Goal: Task Accomplishment & Management: Manage account settings

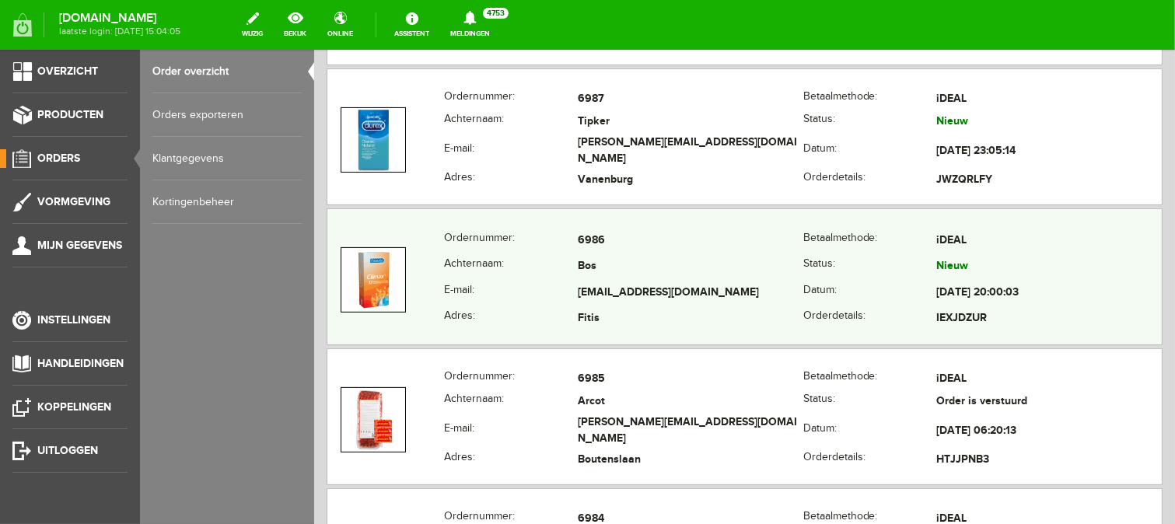
scroll to position [544, 0]
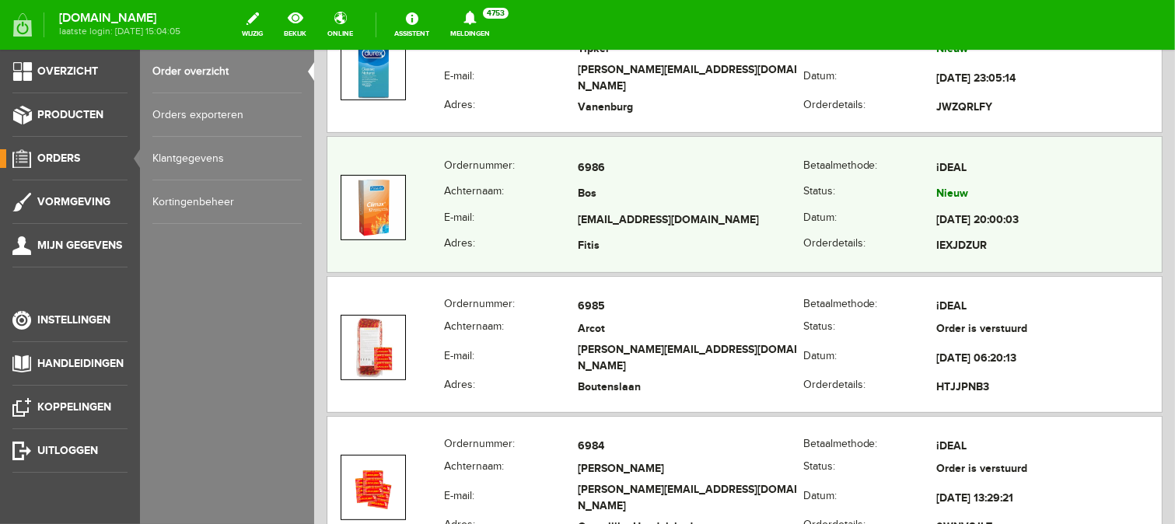
click at [609, 219] on td "[EMAIL_ADDRESS][DOMAIN_NAME]" at bounding box center [690, 220] width 226 height 26
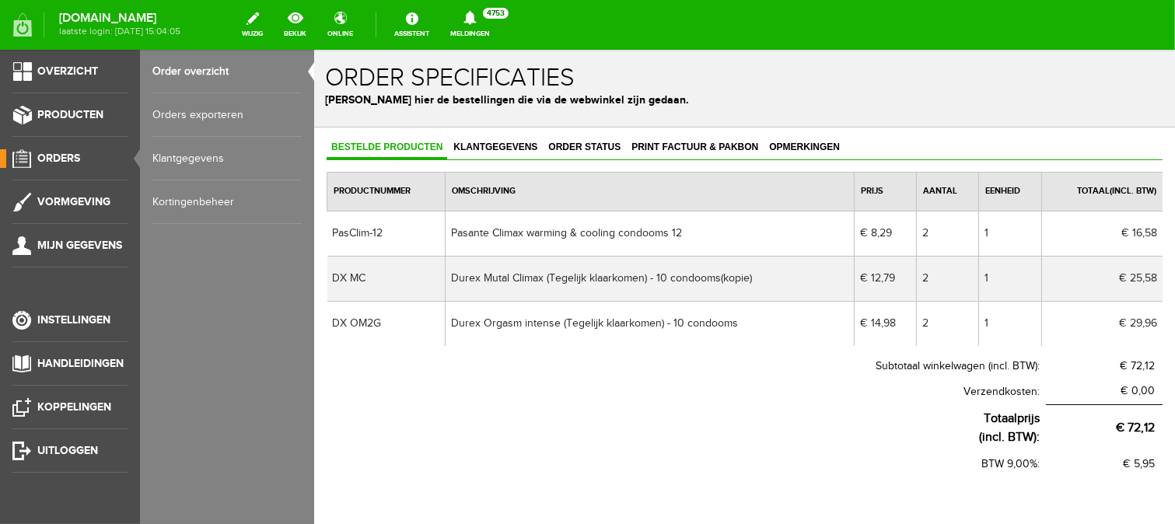
scroll to position [0, 0]
click at [699, 145] on span "Print factuur & pakbon" at bounding box center [694, 146] width 136 height 11
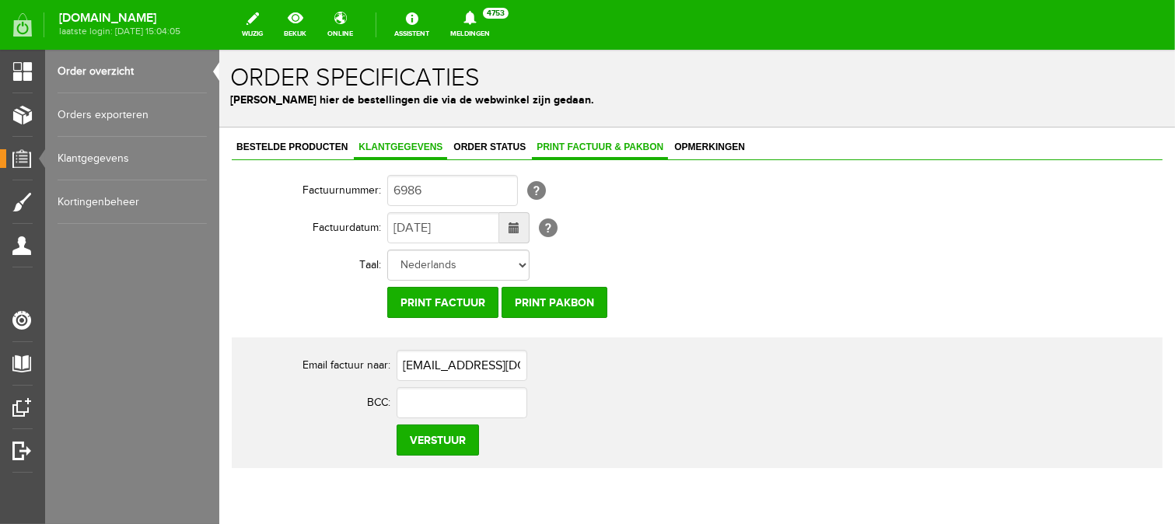
click at [399, 138] on link "Klantgegevens" at bounding box center [399, 147] width 93 height 23
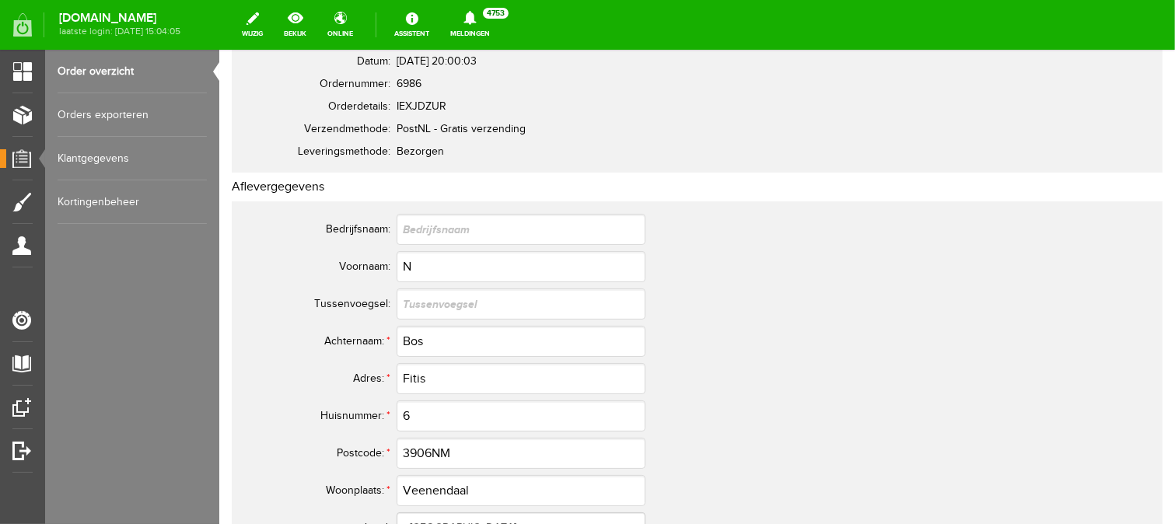
scroll to position [233, 0]
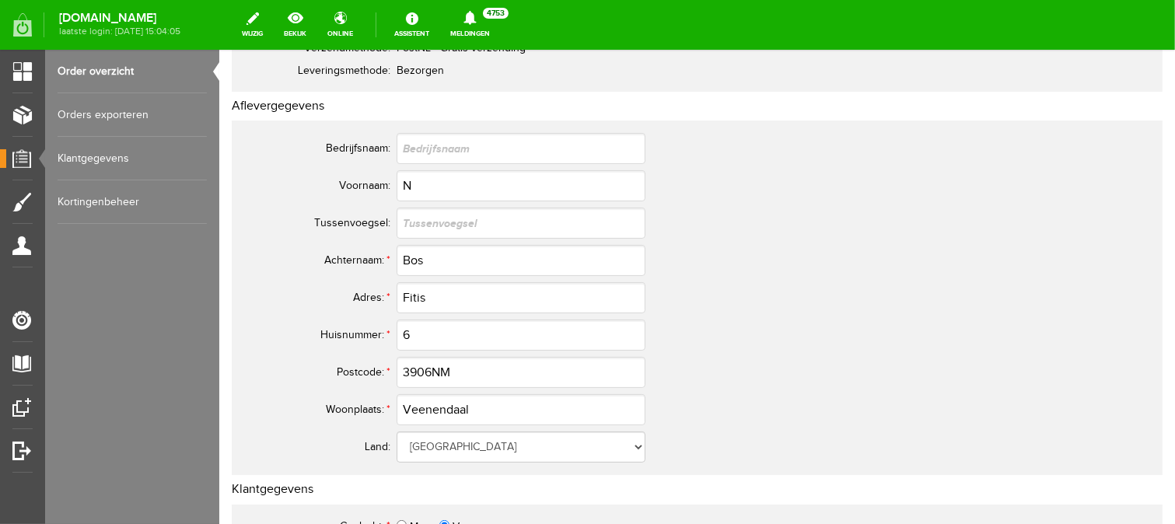
click at [128, 68] on link "Order overzicht" at bounding box center [132, 72] width 149 height 44
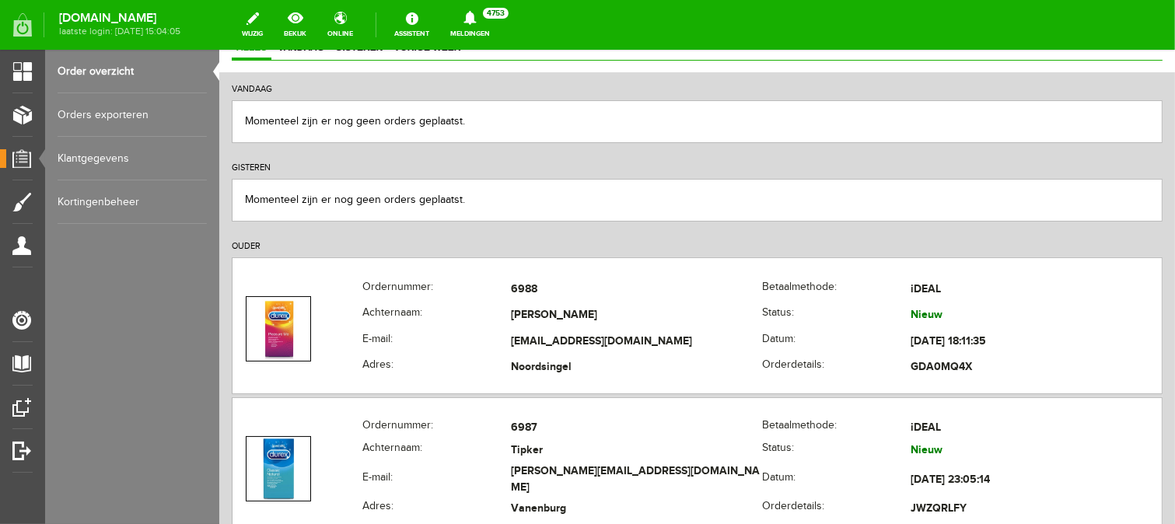
scroll to position [156, 0]
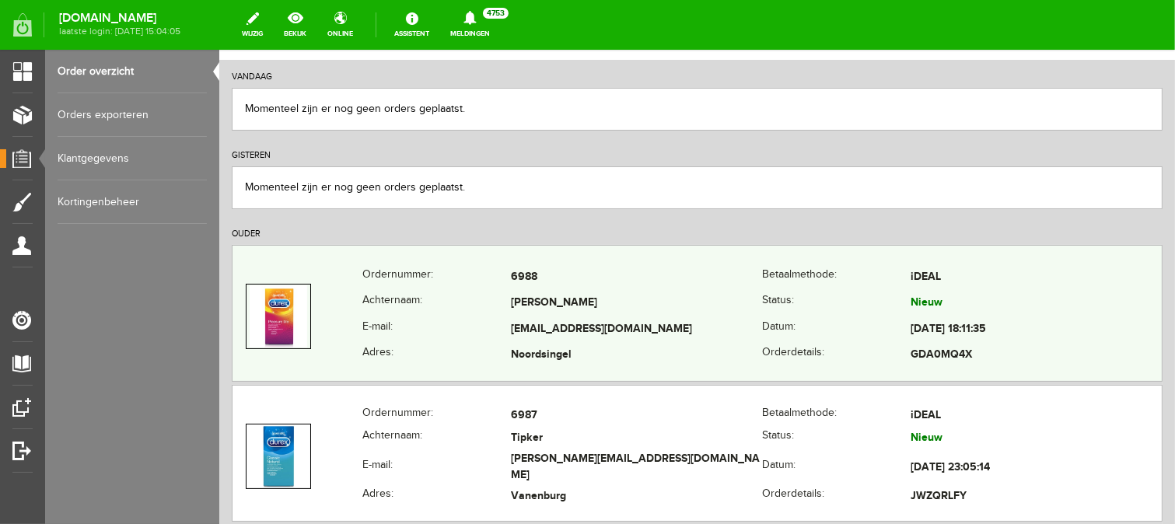
click at [602, 322] on td "[EMAIL_ADDRESS][DOMAIN_NAME]" at bounding box center [635, 329] width 251 height 26
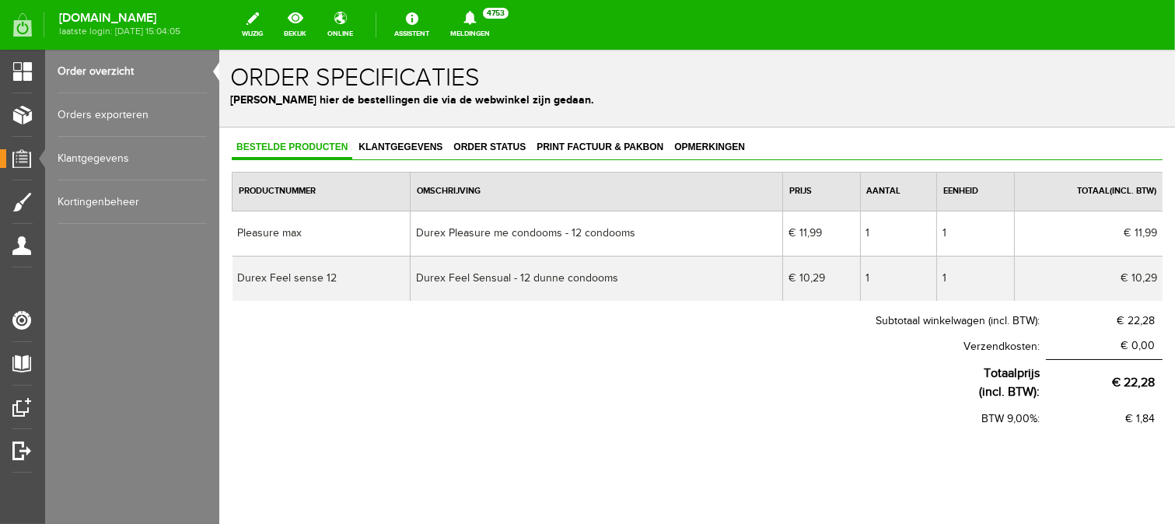
click at [134, 71] on link "Order overzicht" at bounding box center [132, 72] width 149 height 44
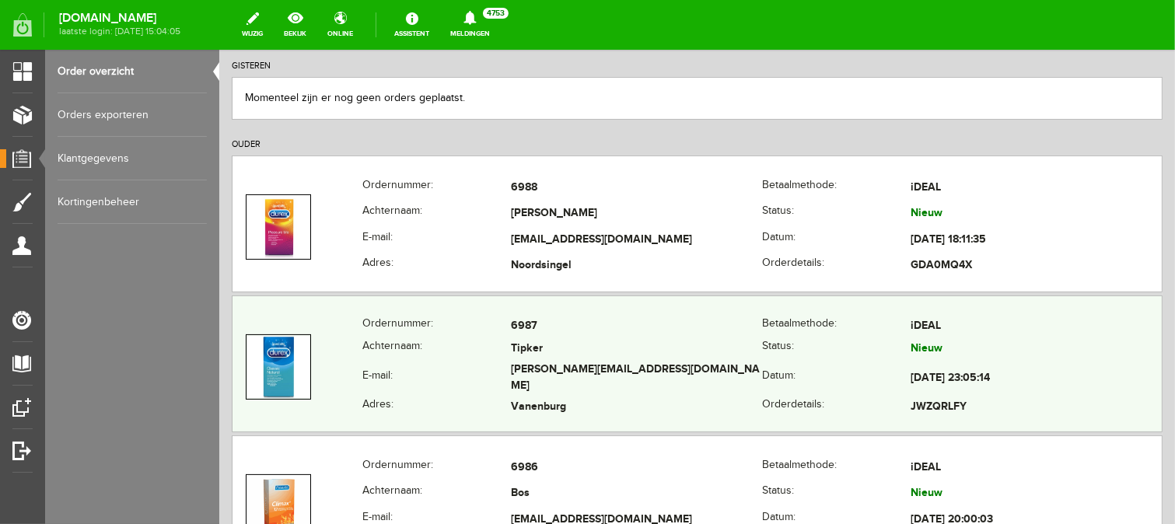
scroll to position [311, 0]
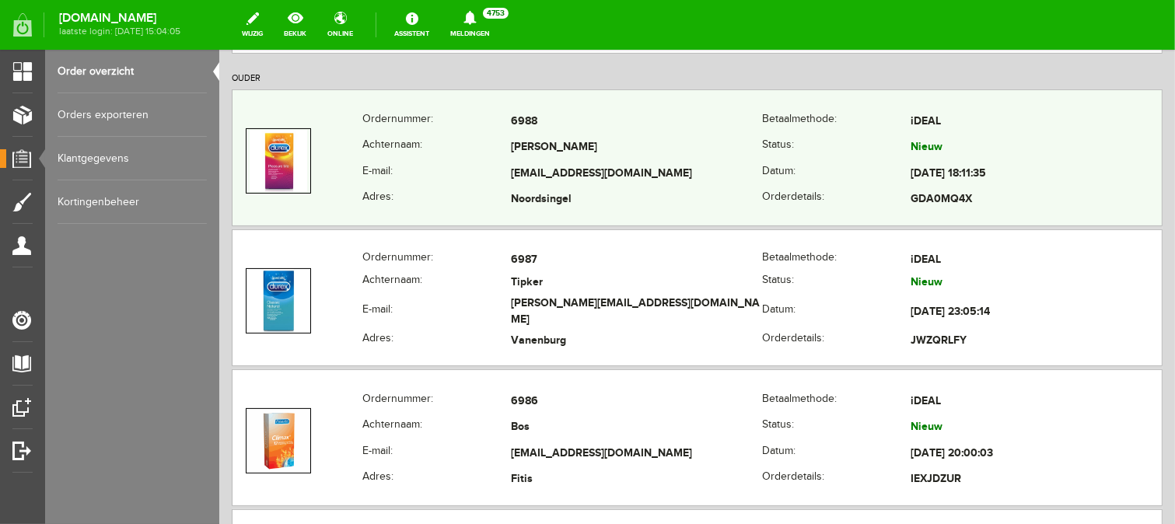
click at [572, 188] on td "Noordsingel" at bounding box center [635, 200] width 251 height 26
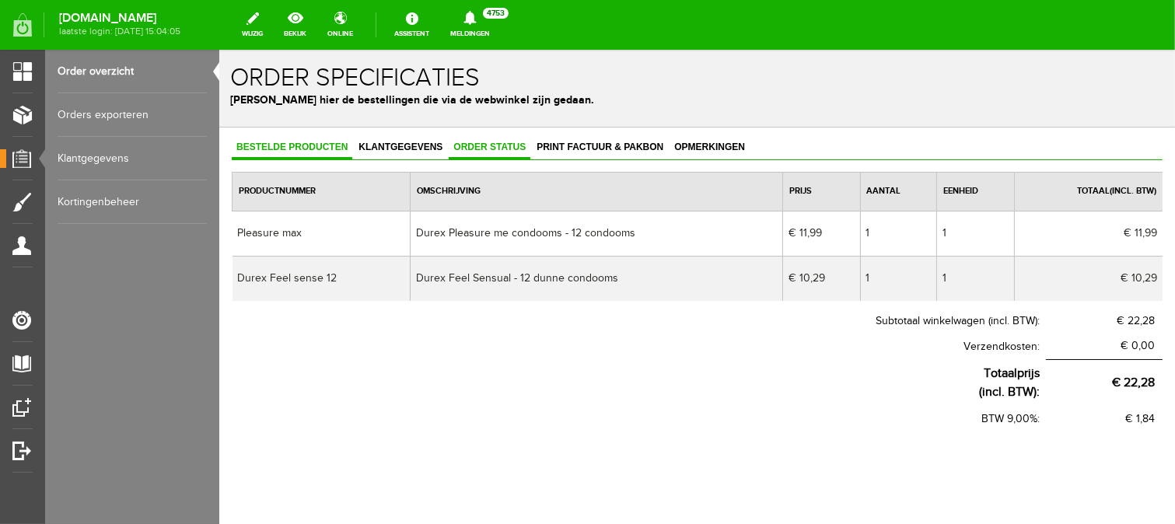
click at [473, 148] on span "Order status" at bounding box center [489, 146] width 82 height 11
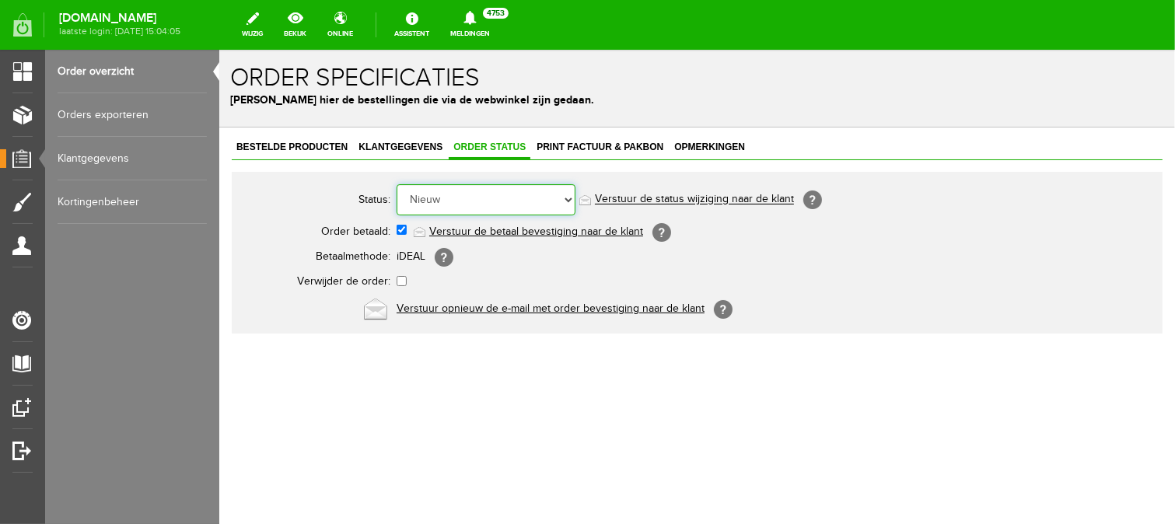
click at [456, 201] on select "Order niet afgerond Nieuw Order in behandeling Wacht op leverancier Wacht op be…" at bounding box center [485, 199] width 179 height 31
select select "5"
click at [396, 184] on select "Order niet afgerond Nieuw Order in behandeling Wacht op leverancier Wacht op be…" at bounding box center [485, 199] width 179 height 31
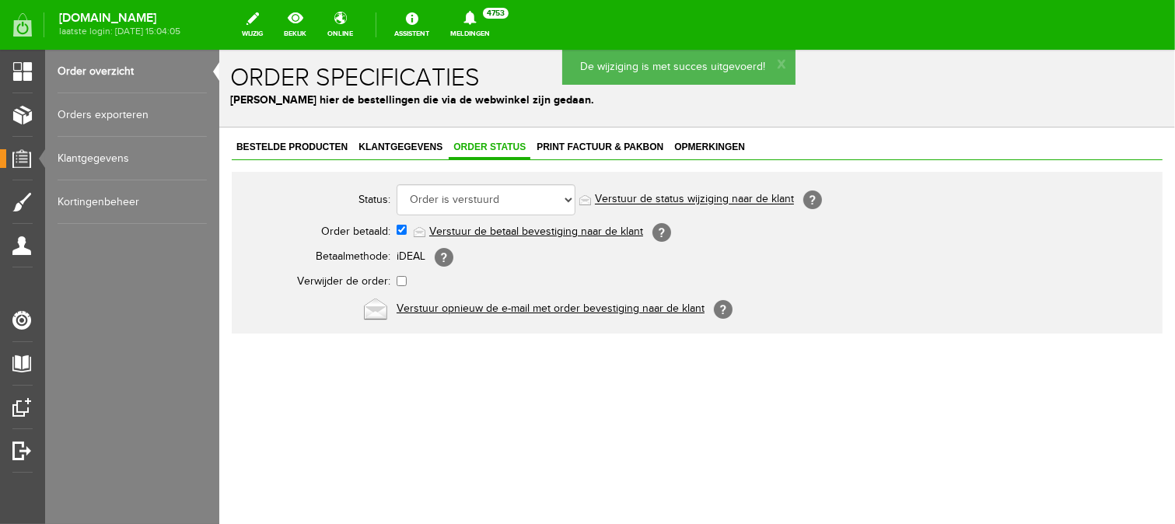
click at [137, 75] on link "Order overzicht" at bounding box center [132, 72] width 149 height 44
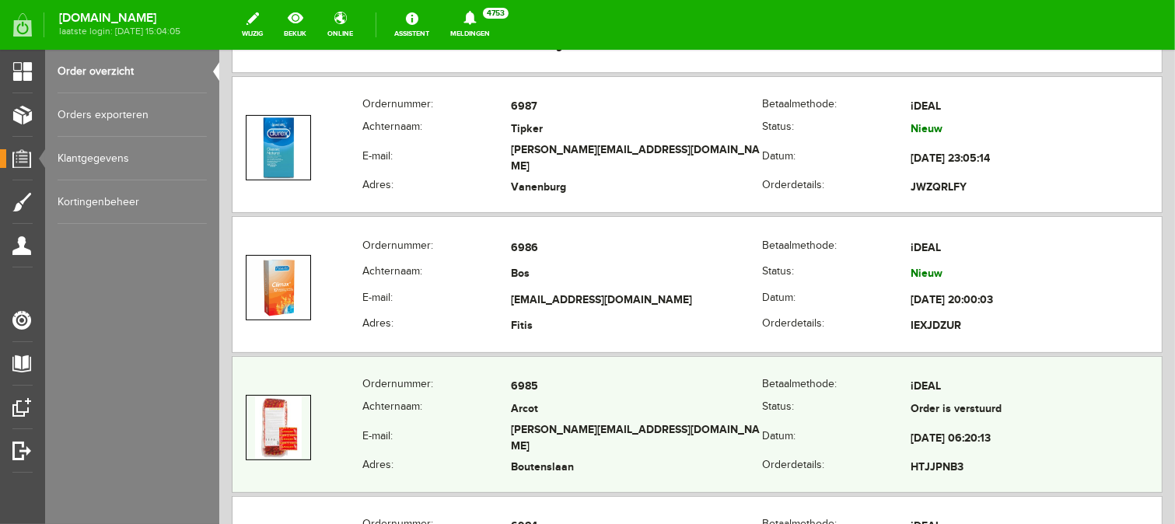
scroll to position [467, 0]
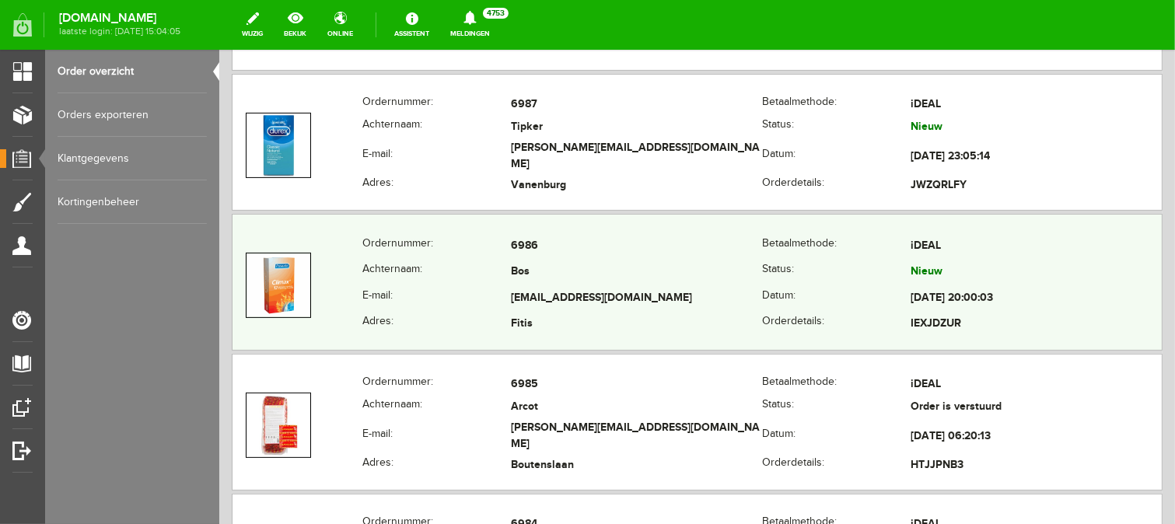
click at [510, 275] on td "Bos" at bounding box center [635, 272] width 251 height 26
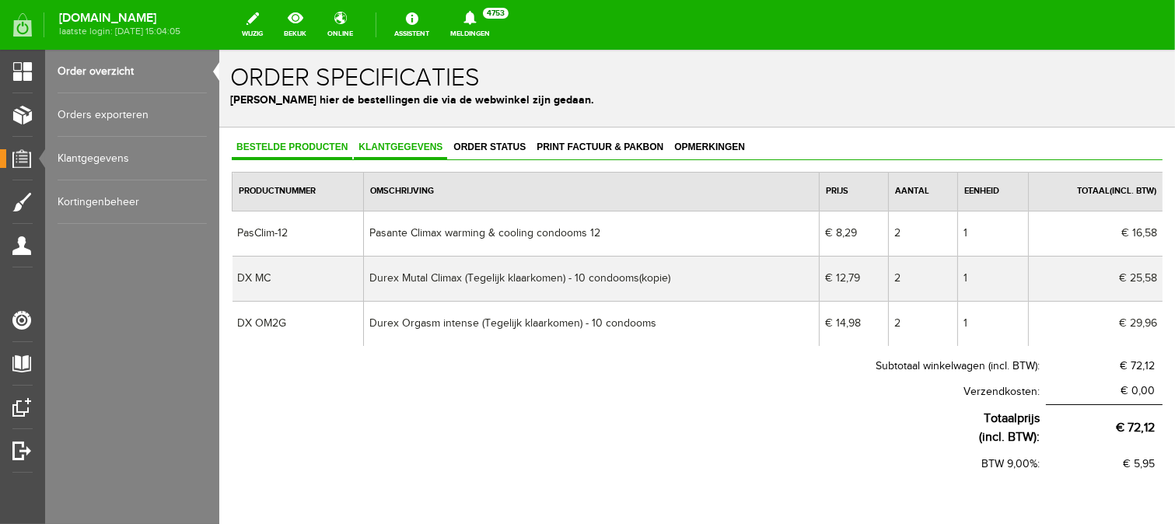
click at [397, 150] on span "Klantgegevens" at bounding box center [399, 146] width 93 height 11
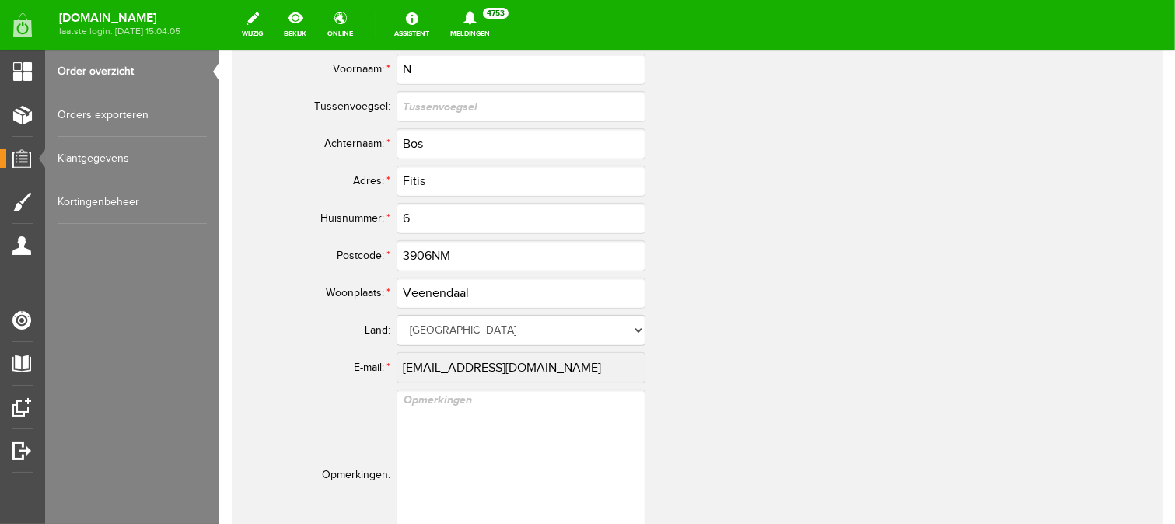
scroll to position [930, 0]
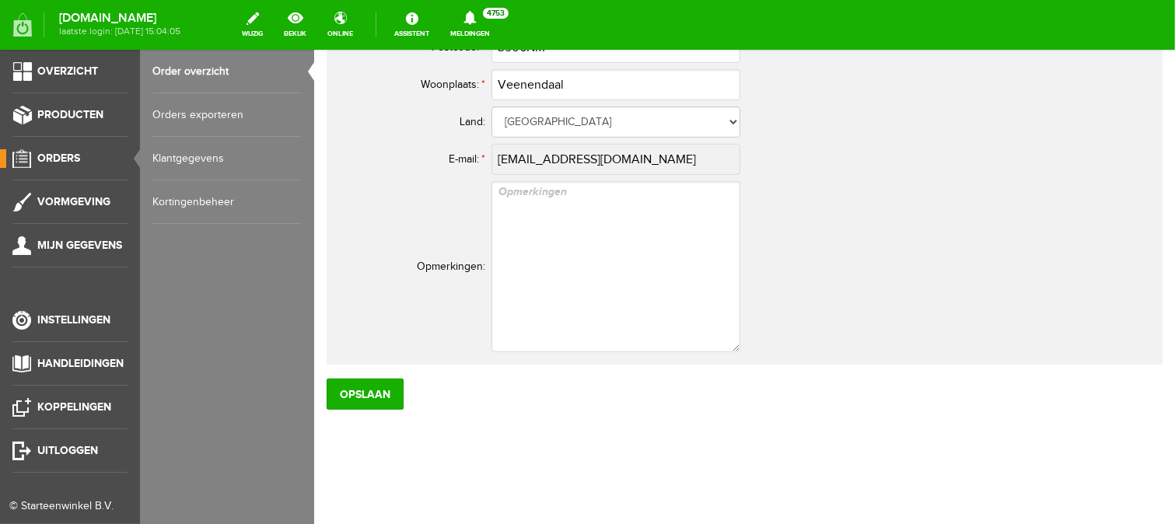
click at [198, 63] on link "Order overzicht" at bounding box center [226, 72] width 149 height 44
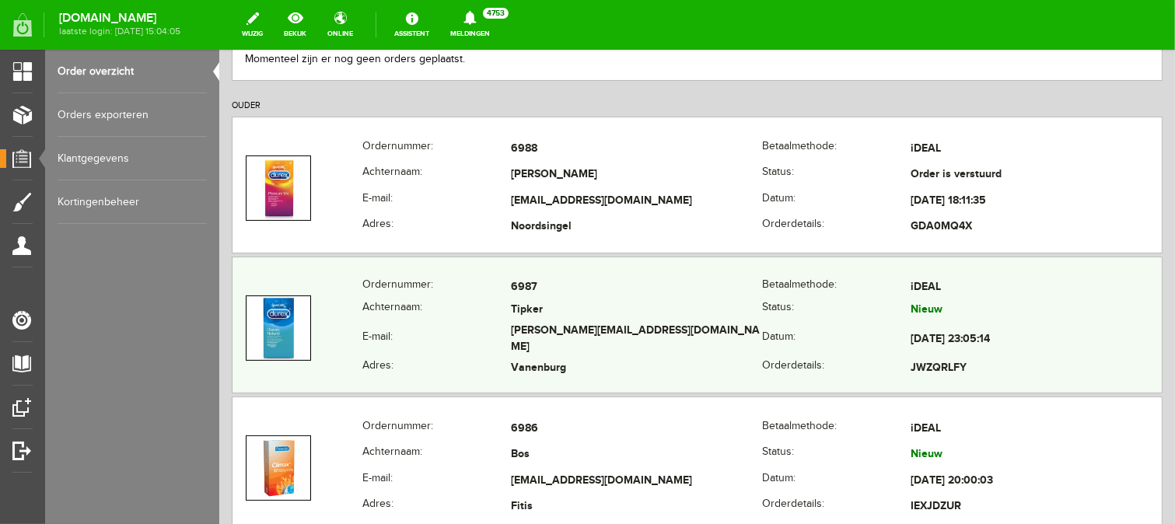
scroll to position [311, 0]
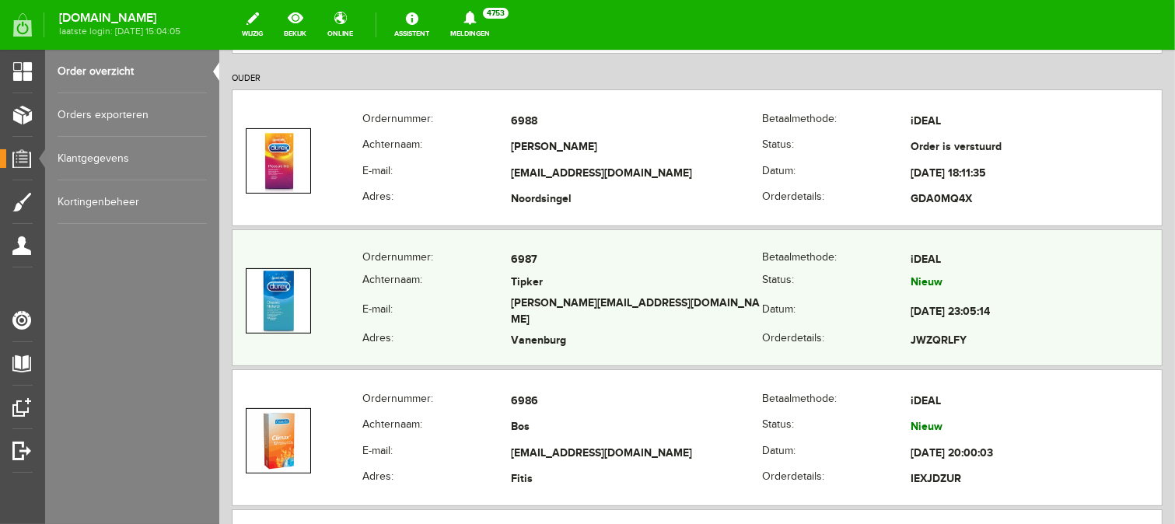
click at [516, 291] on td "Tipker" at bounding box center [635, 282] width 251 height 23
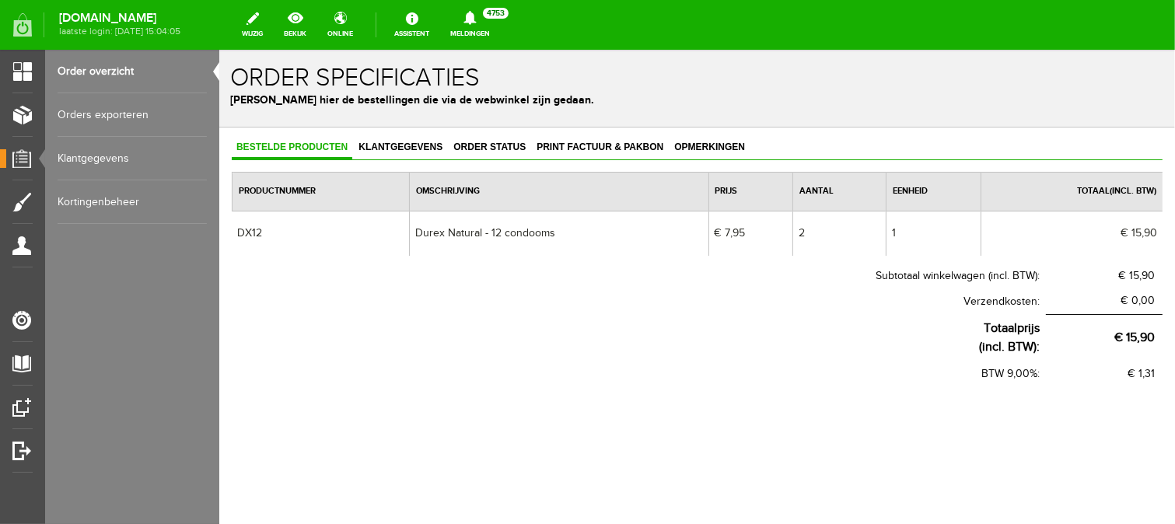
click at [115, 78] on link "Order overzicht" at bounding box center [132, 72] width 149 height 44
